Goal: Transaction & Acquisition: Purchase product/service

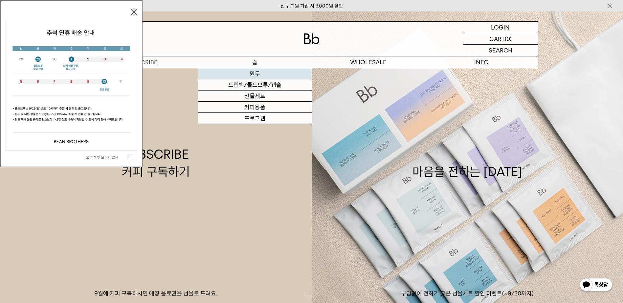
click at [262, 75] on link "원두" at bounding box center [254, 73] width 113 height 11
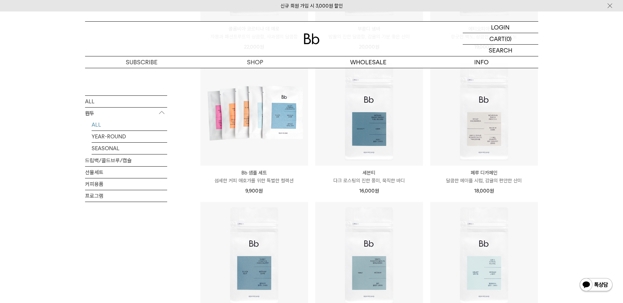
scroll to position [361, 0]
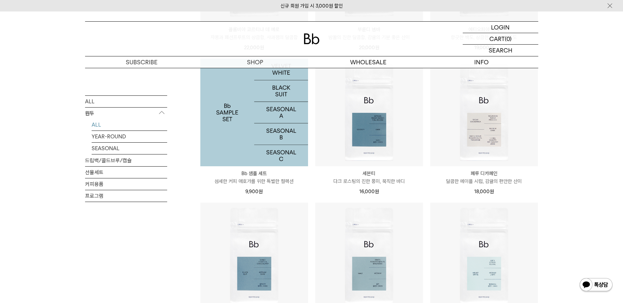
click at [226, 137] on img at bounding box center [254, 113] width 108 height 108
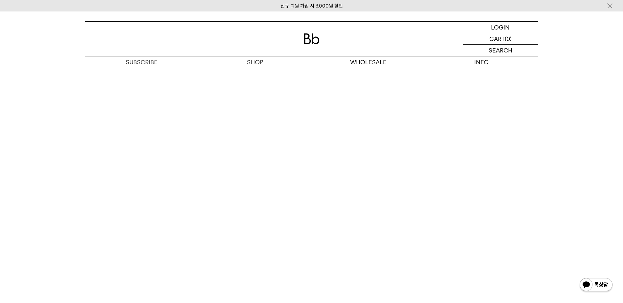
scroll to position [952, 0]
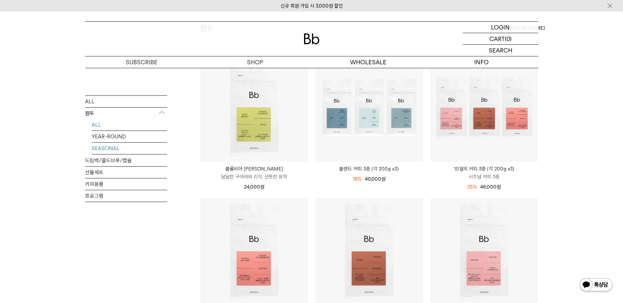
scroll to position [70, 0]
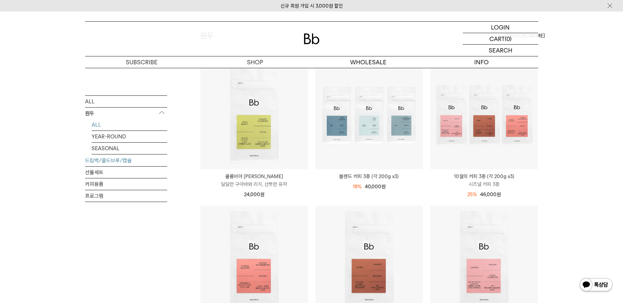
click at [115, 162] on link "드립백/콜드브루/캡슐" at bounding box center [126, 160] width 82 height 11
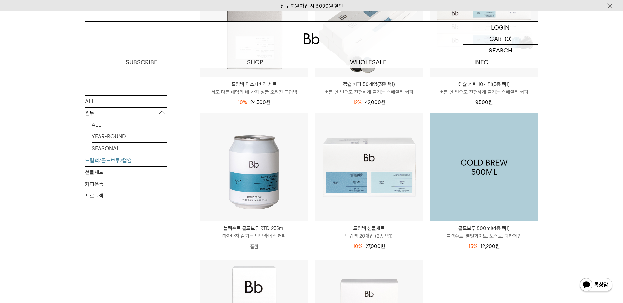
scroll to position [164, 0]
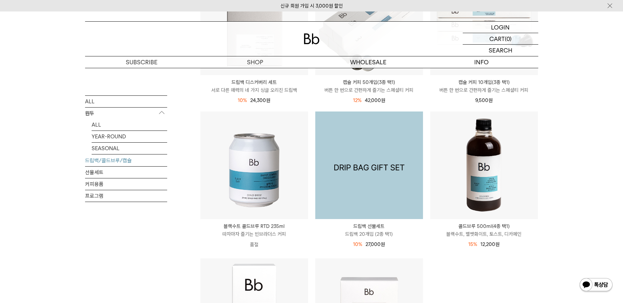
click at [396, 184] on img at bounding box center [369, 166] width 108 height 108
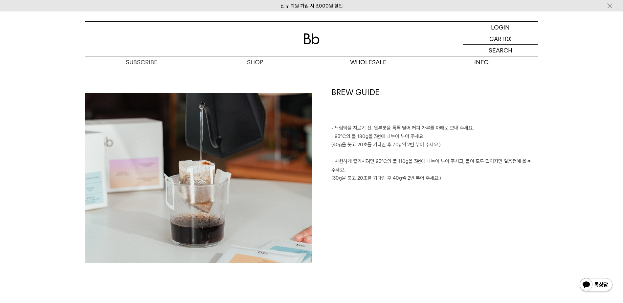
scroll to position [1149, 0]
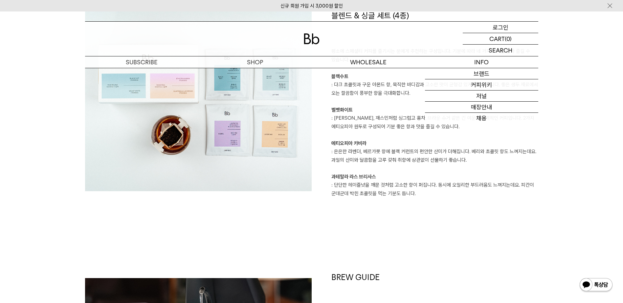
click at [491, 26] on div "LOGIN 로그인" at bounding box center [499, 27] width 75 height 11
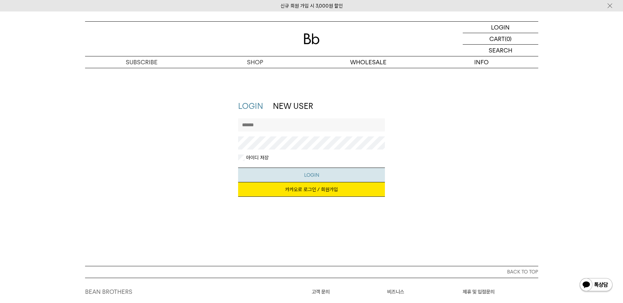
type input "**********"
click at [299, 172] on button "LOGIN" at bounding box center [311, 175] width 147 height 15
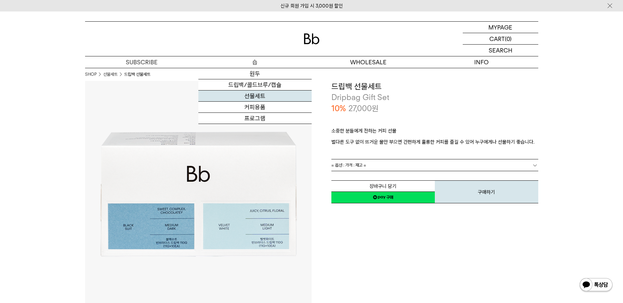
click at [254, 98] on link "선물세트" at bounding box center [254, 96] width 113 height 11
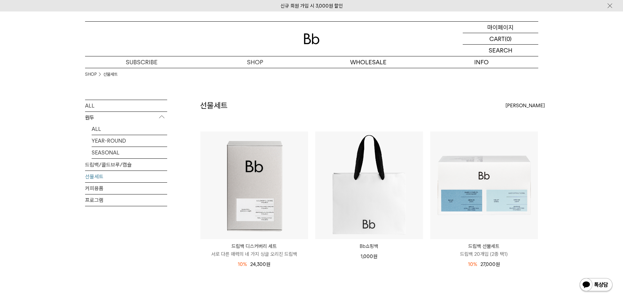
click at [500, 29] on p "마이페이지" at bounding box center [500, 27] width 26 height 11
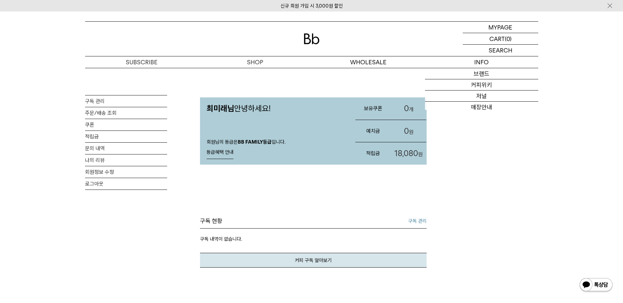
scroll to position [33, 0]
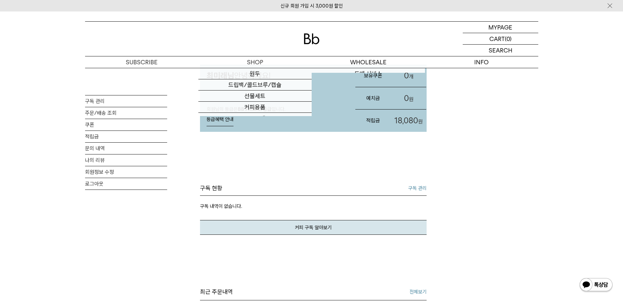
click at [244, 55] on div at bounding box center [311, 39] width 453 height 34
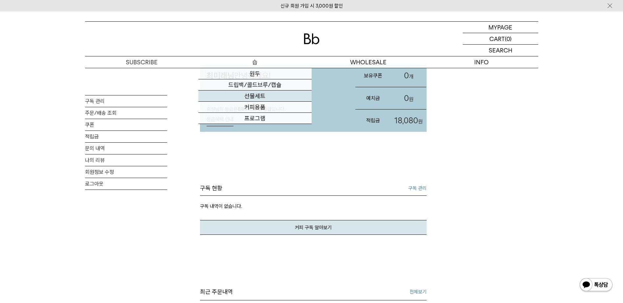
click at [256, 94] on link "선물세트" at bounding box center [254, 96] width 113 height 11
